Goal: Information Seeking & Learning: Learn about a topic

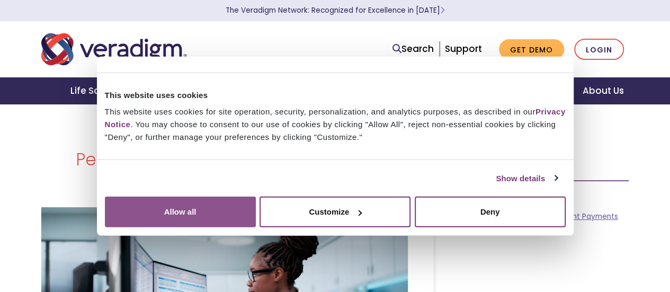
click at [256, 197] on button "Allow all" at bounding box center [180, 212] width 151 height 31
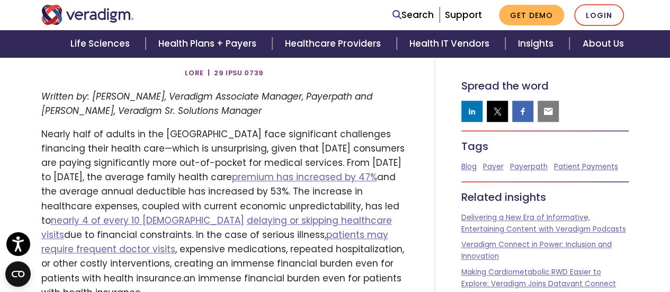
scroll to position [358, 0]
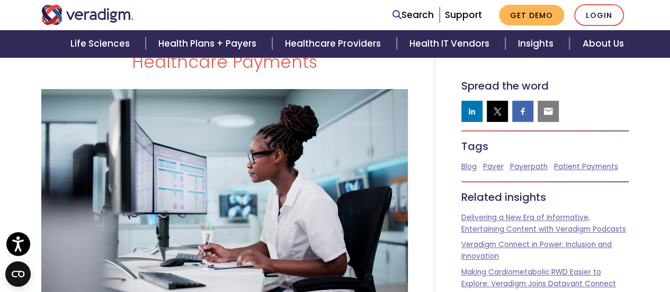
scroll to position [119, 0]
